Goal: Find specific page/section: Find specific page/section

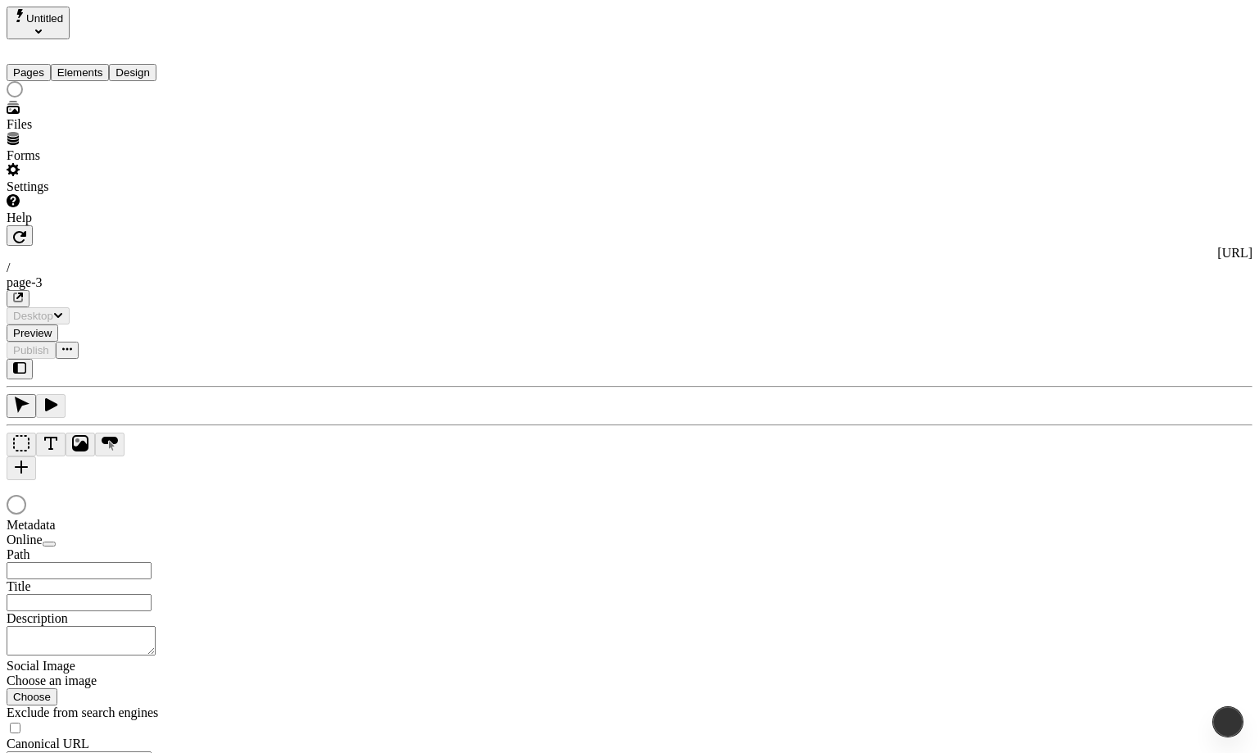
type input "/page-3"
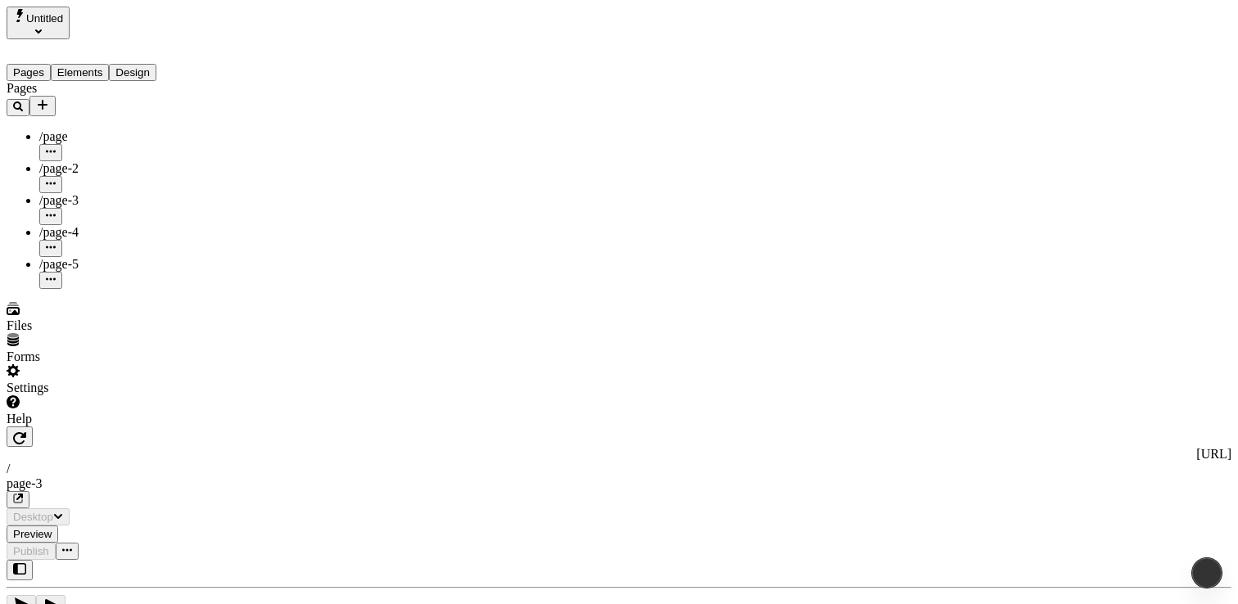
type input "/page-3"
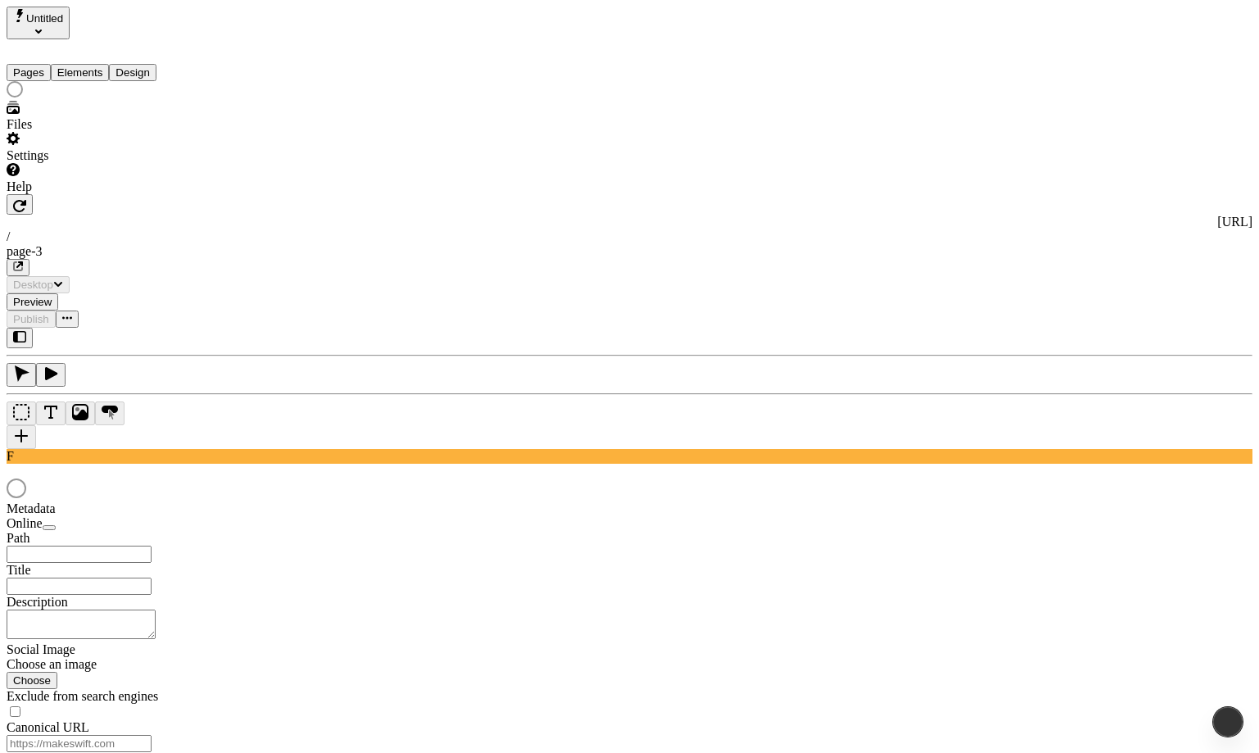
type input "/page-3"
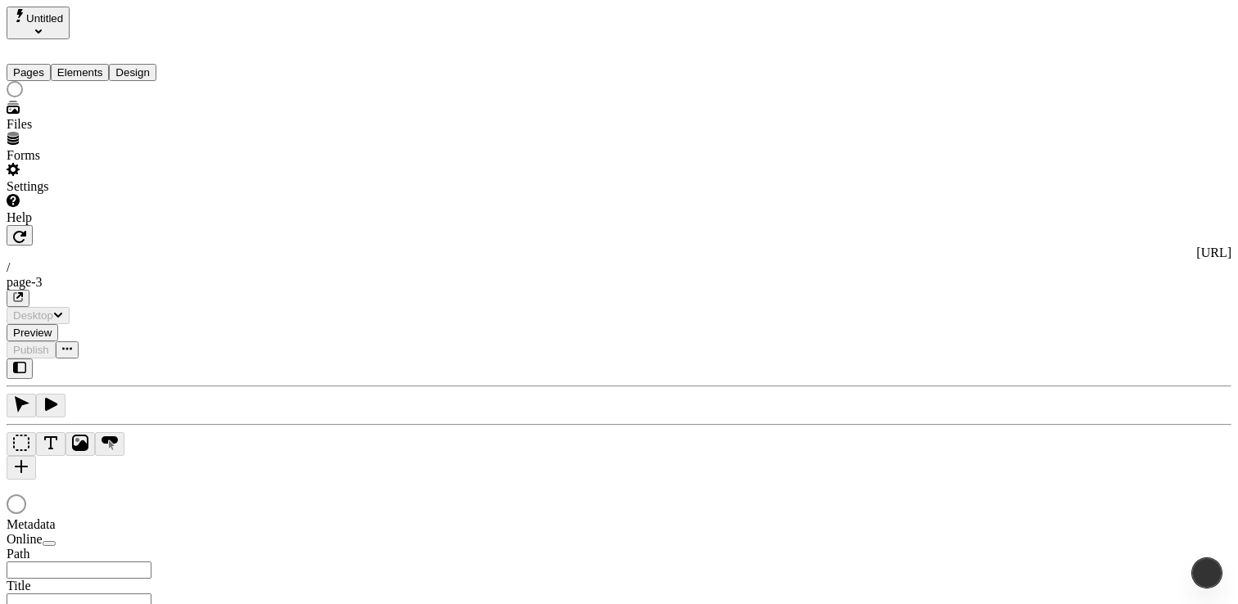
type input "/page-3"
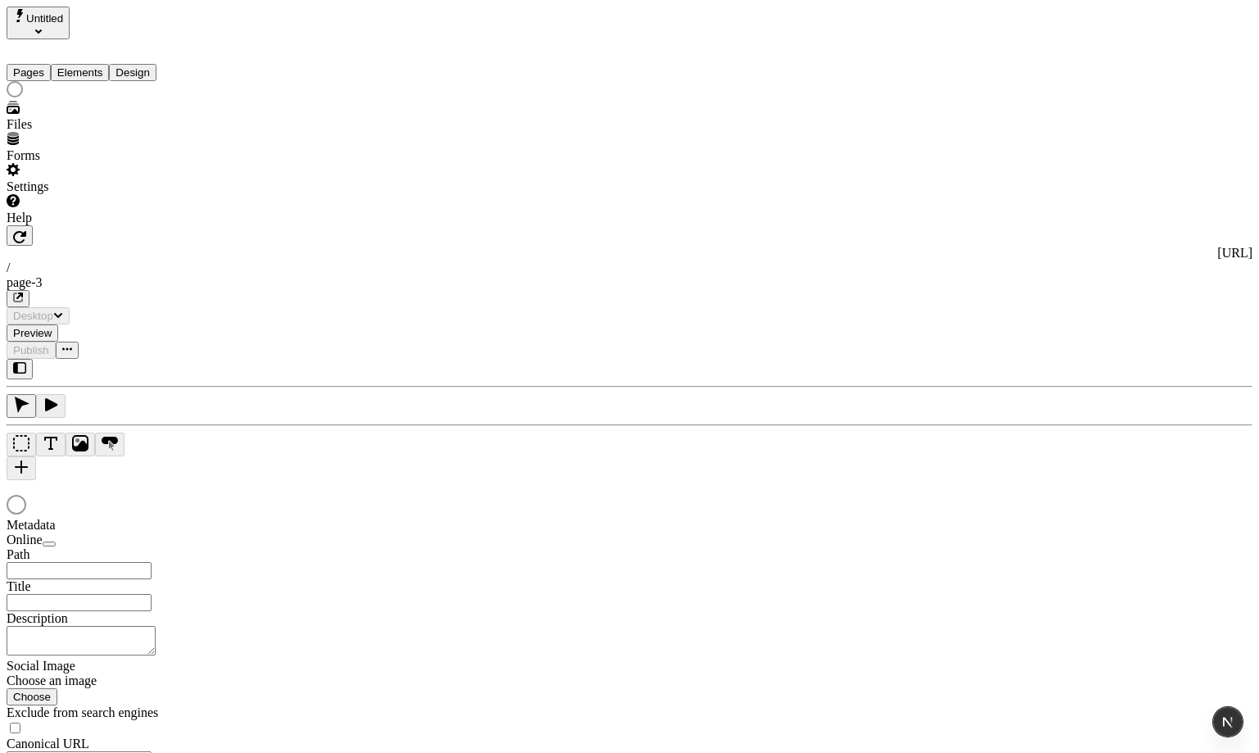
type input "/page-3"
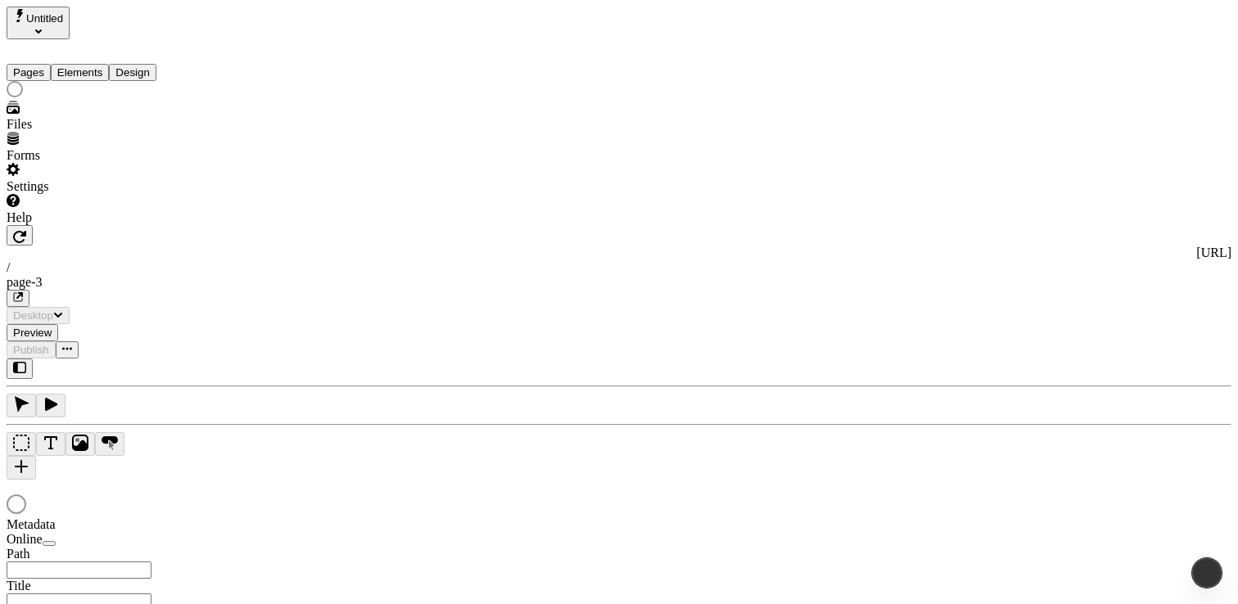
type input "/page-3"
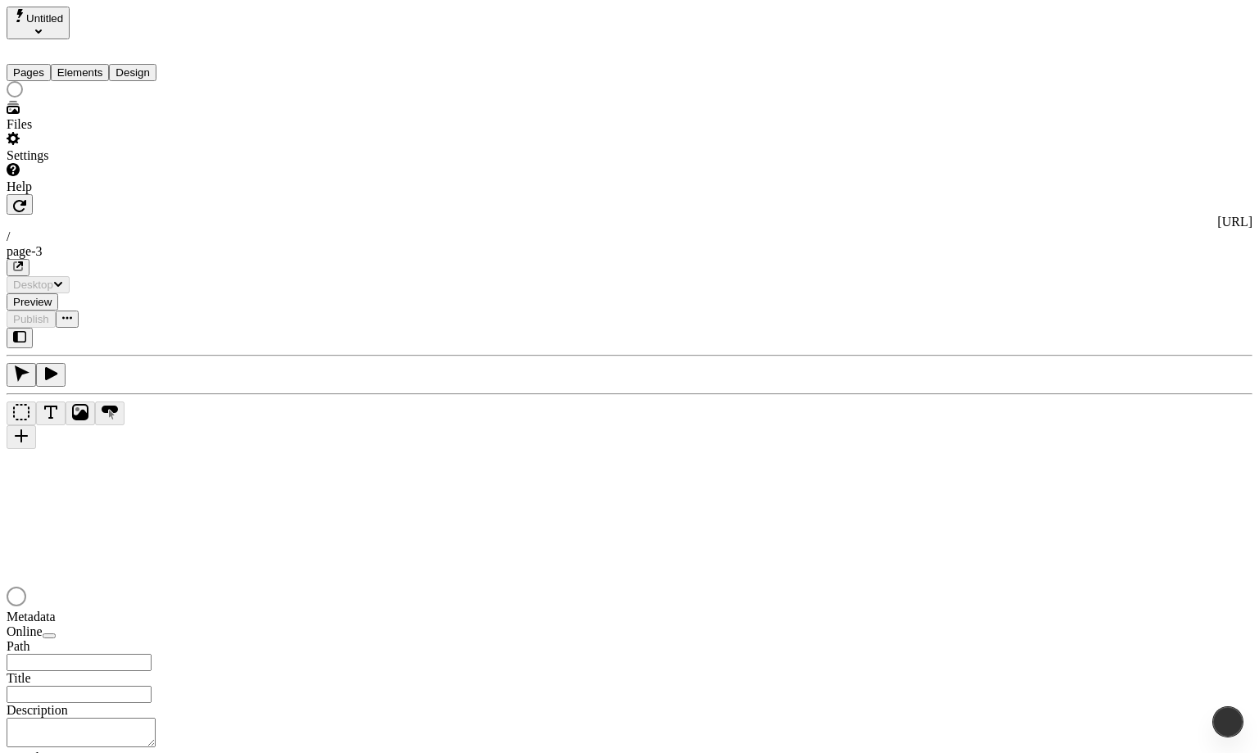
type input "/page-3"
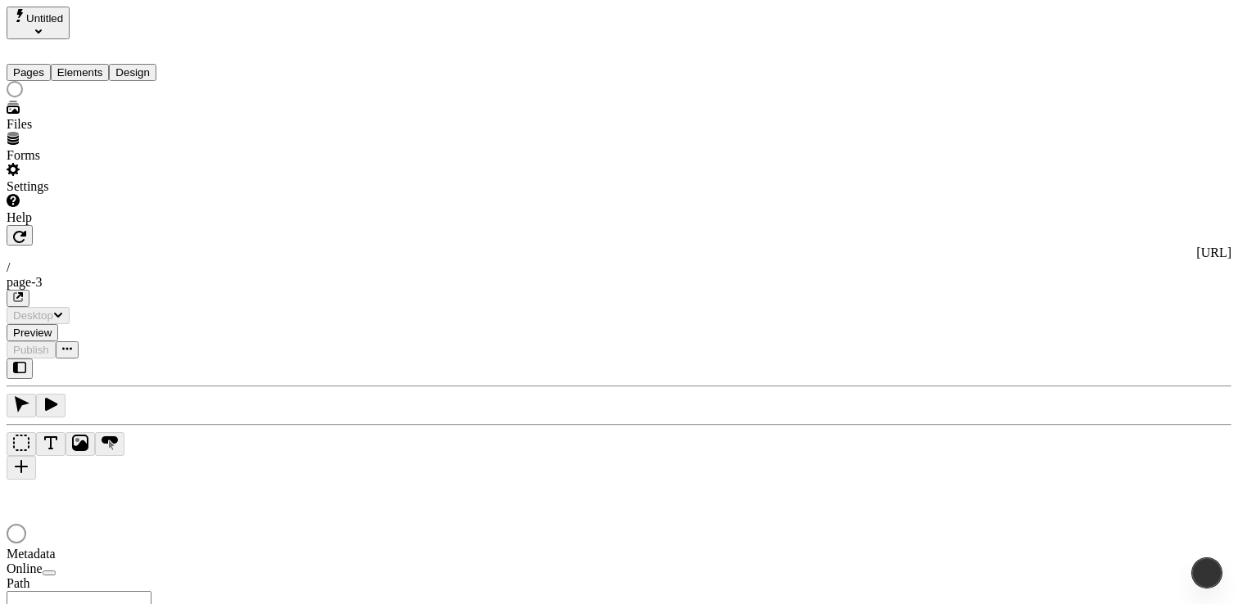
type input "/page-3"
